Goal: Task Accomplishment & Management: Manage account settings

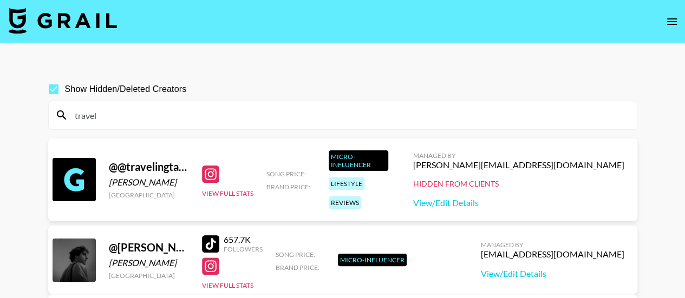
type input "travel"
click at [57, 87] on input "Show Hidden/Deleted Creators" at bounding box center [53, 89] width 23 height 23
checkbox input "false"
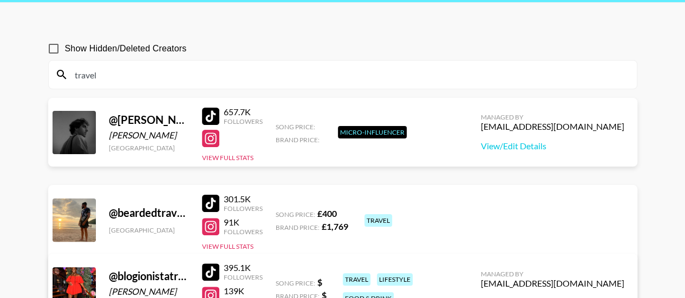
scroll to position [34, 0]
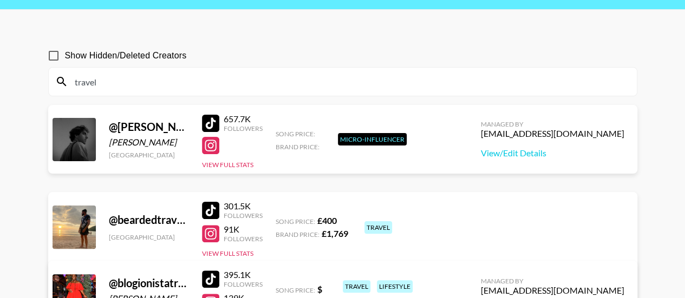
click at [154, 88] on input "travel" at bounding box center [349, 81] width 562 height 17
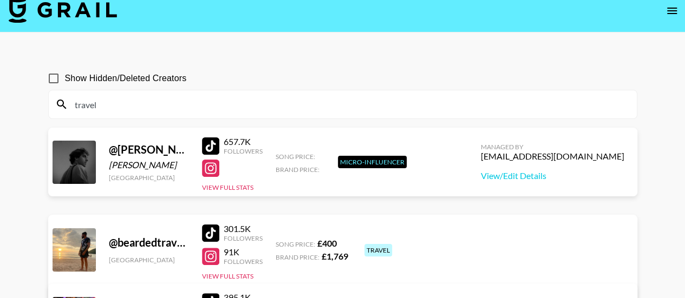
scroll to position [0, 0]
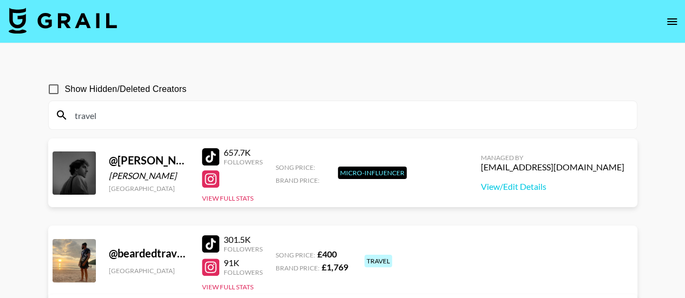
click at [632, 204] on div "@ alex.broggi Alex Broggi United States 657.7K Followers View Full Stats Song P…" at bounding box center [342, 173] width 589 height 69
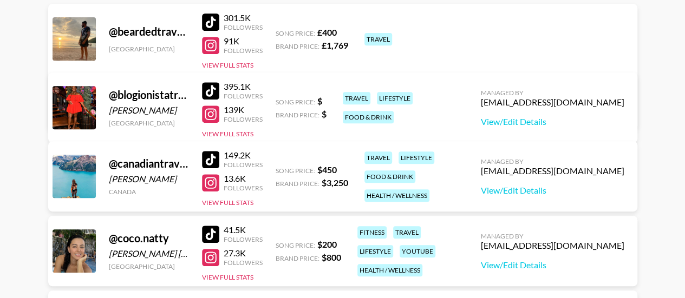
scroll to position [230, 0]
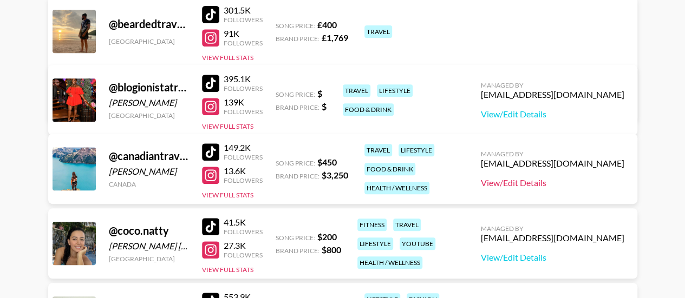
click at [542, 181] on link "View/Edit Details" at bounding box center [553, 183] width 144 height 11
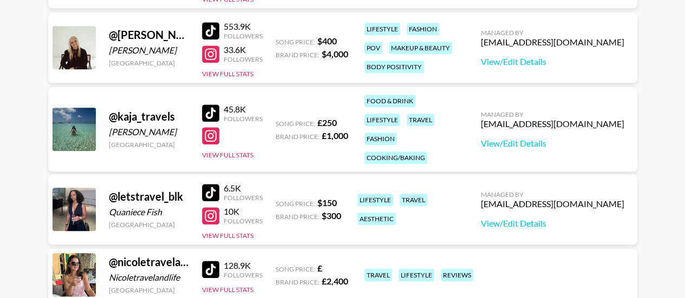
scroll to position [501, 0]
click at [535, 138] on link "View/Edit Details" at bounding box center [553, 143] width 144 height 11
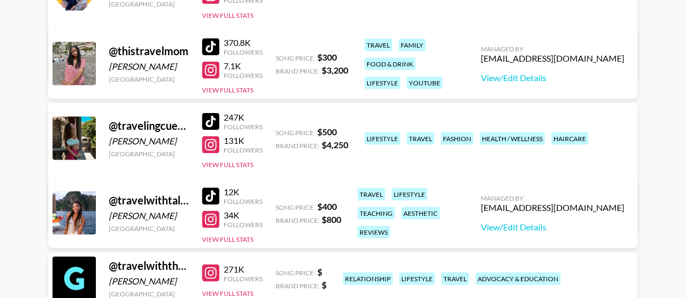
scroll to position [1014, 0]
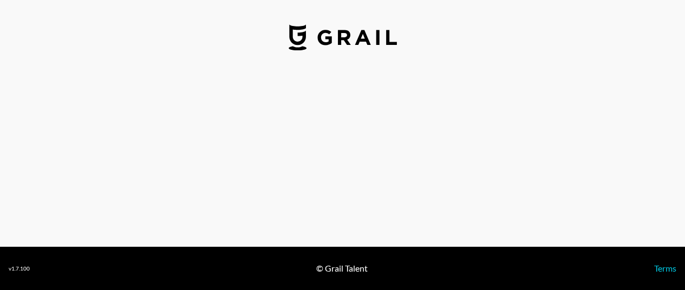
select select "USD"
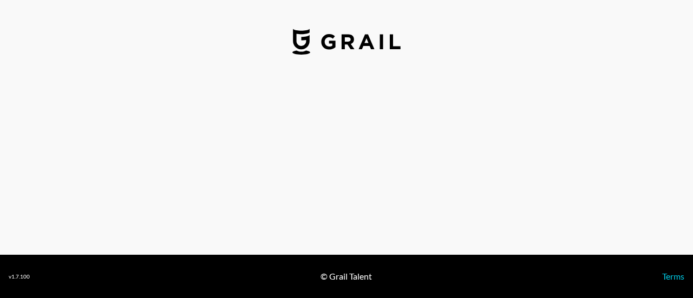
select select "GBP"
